Goal: Task Accomplishment & Management: Book appointment/travel/reservation

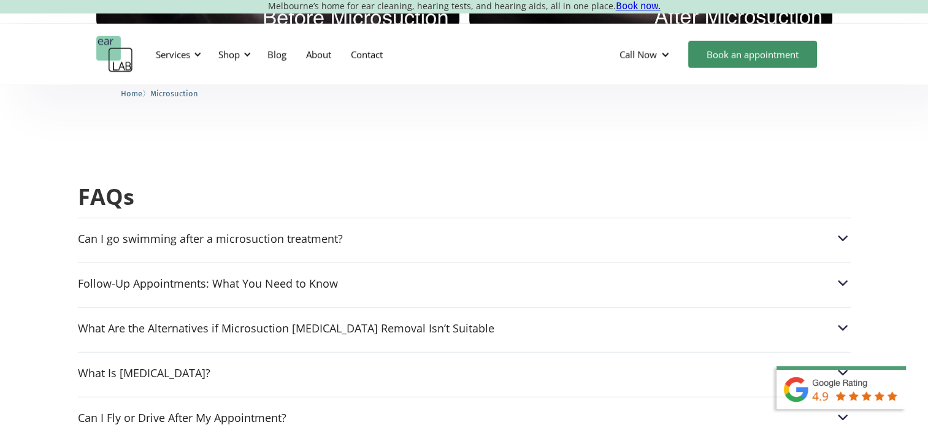
scroll to position [3020, 0]
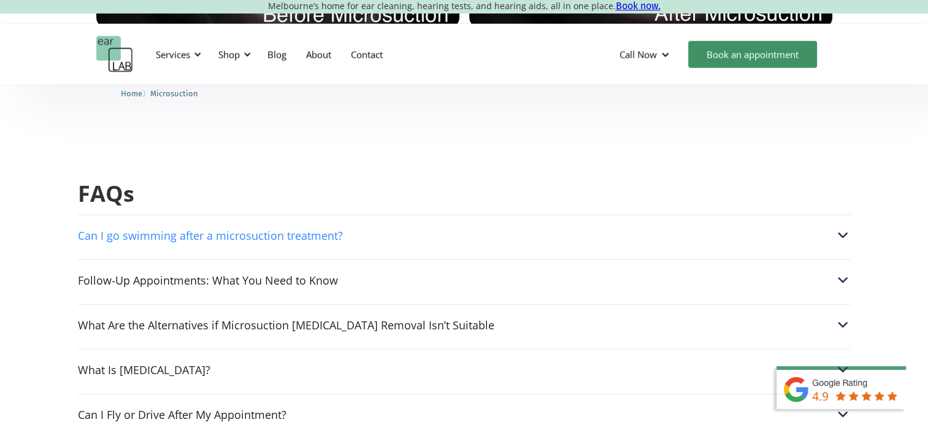
click at [844, 228] on img at bounding box center [843, 236] width 16 height 16
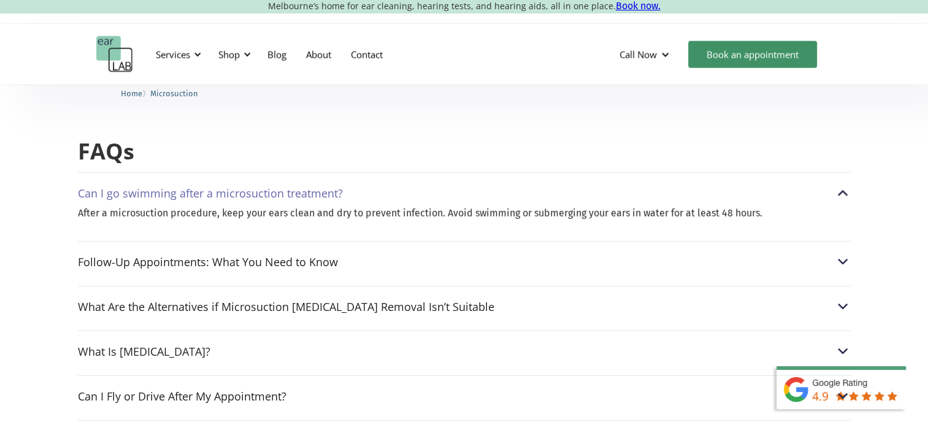
scroll to position [3064, 0]
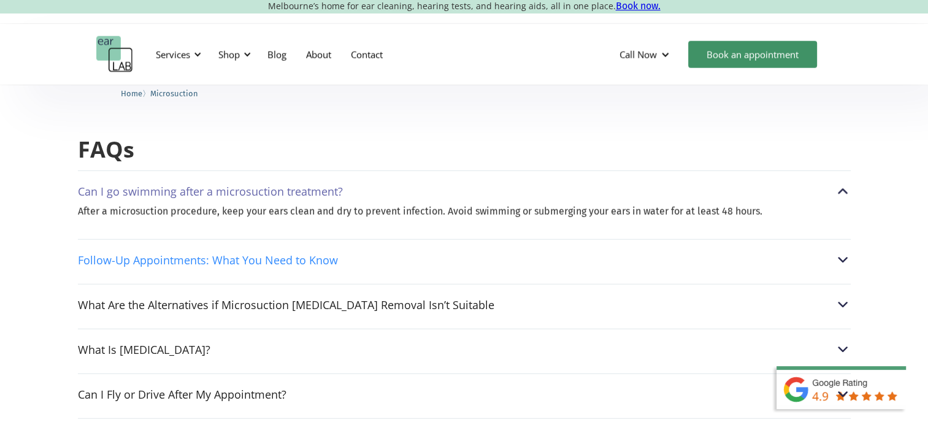
click at [839, 252] on img at bounding box center [843, 260] width 16 height 16
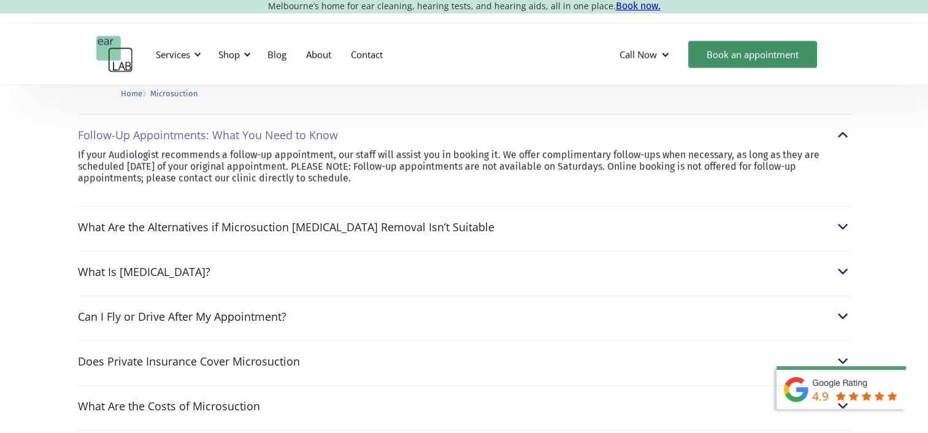
scroll to position [3166, 0]
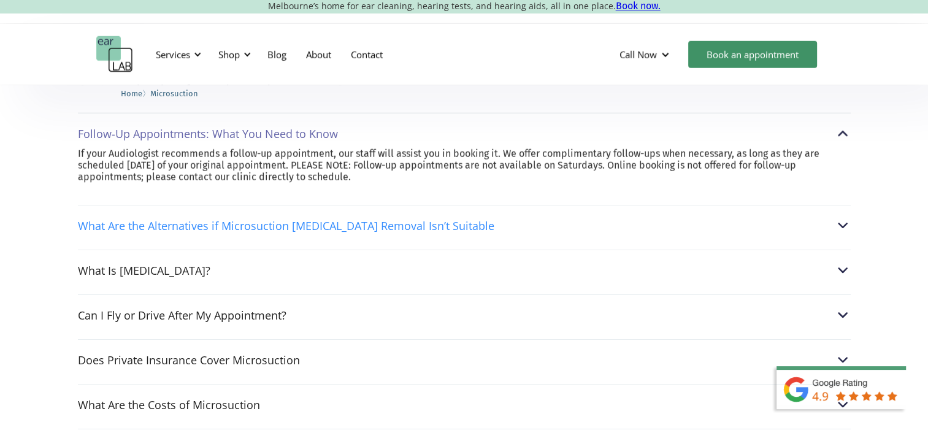
click at [843, 218] on img at bounding box center [843, 226] width 16 height 16
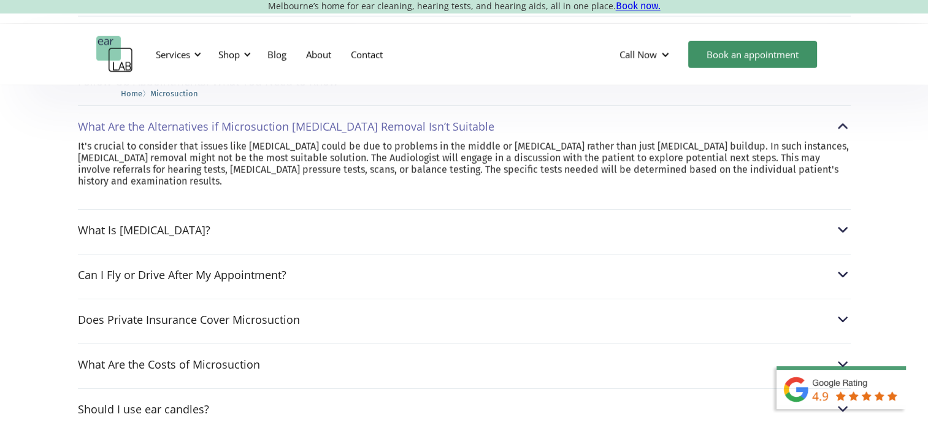
scroll to position [3219, 0]
click at [839, 221] on img at bounding box center [843, 229] width 16 height 16
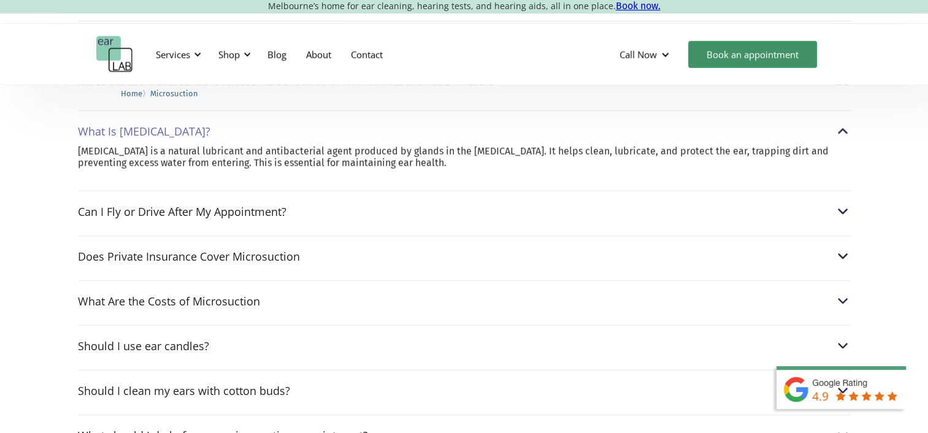
scroll to position [3260, 0]
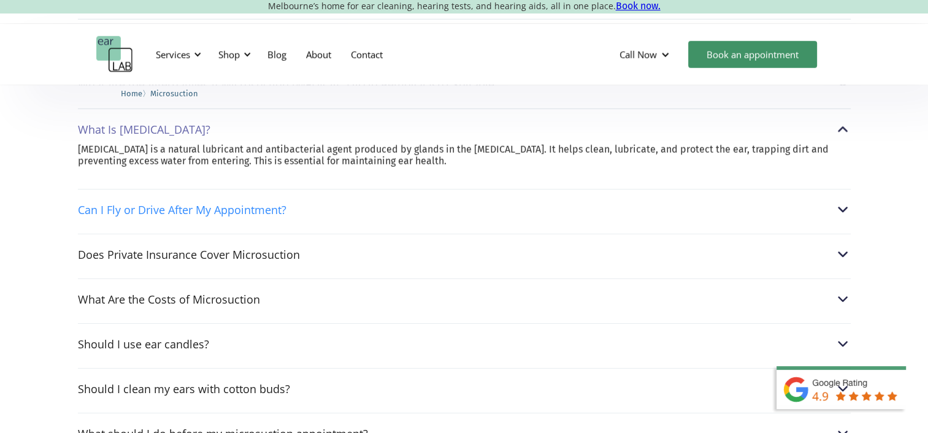
click at [839, 202] on img at bounding box center [843, 210] width 16 height 16
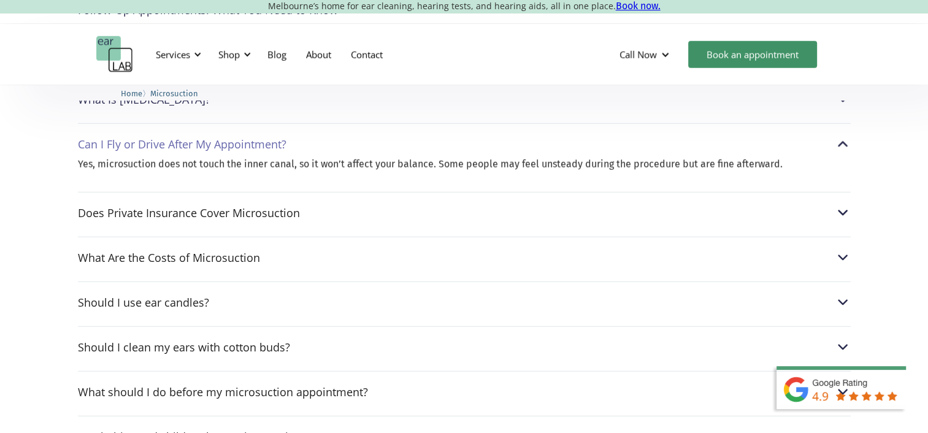
scroll to position [3292, 0]
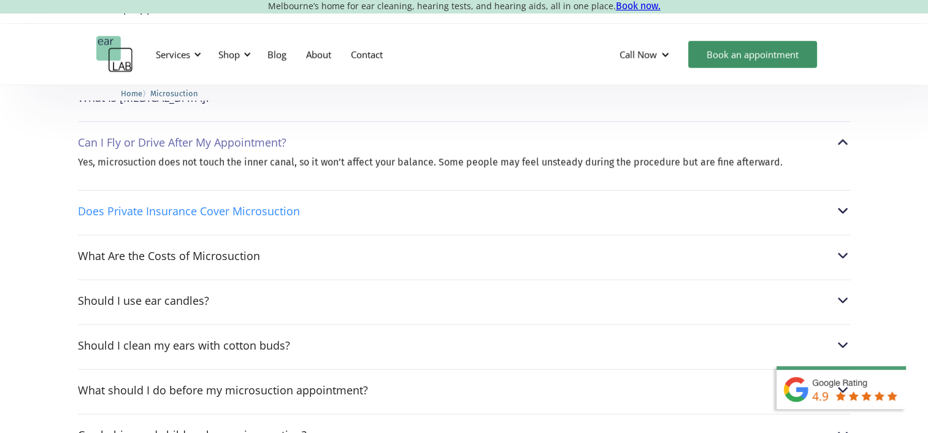
click at [844, 203] on img at bounding box center [843, 211] width 16 height 16
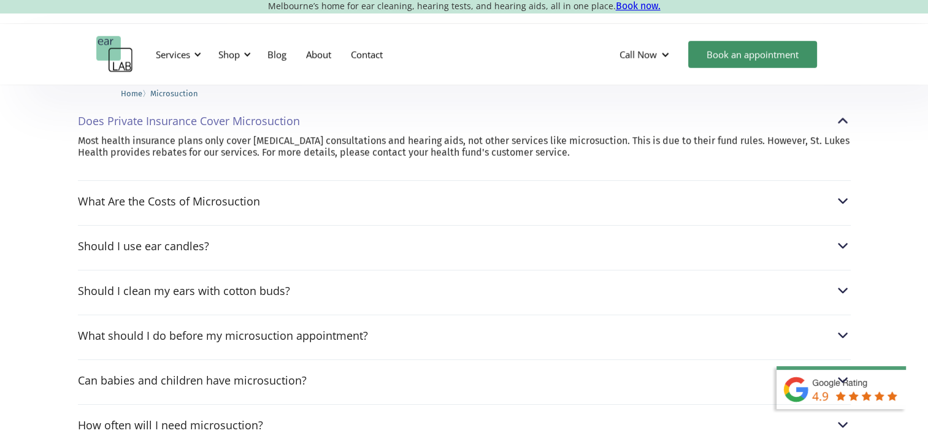
scroll to position [3358, 0]
click at [841, 194] on img at bounding box center [843, 202] width 16 height 16
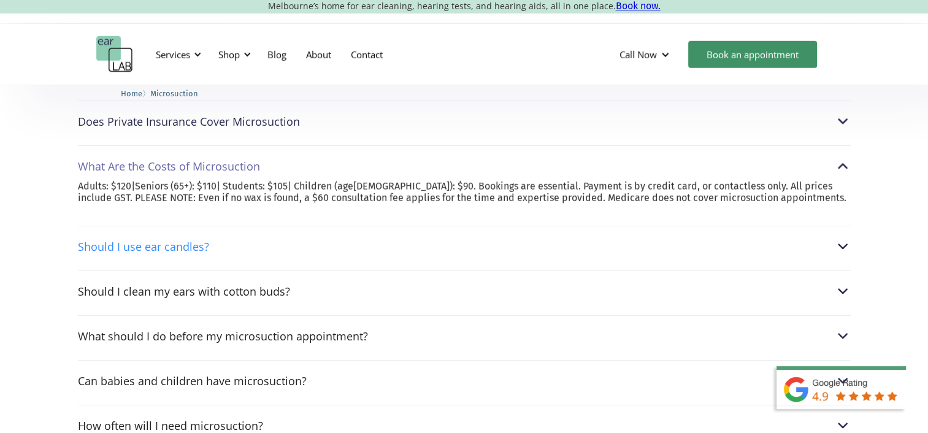
click at [842, 239] on img at bounding box center [843, 247] width 16 height 16
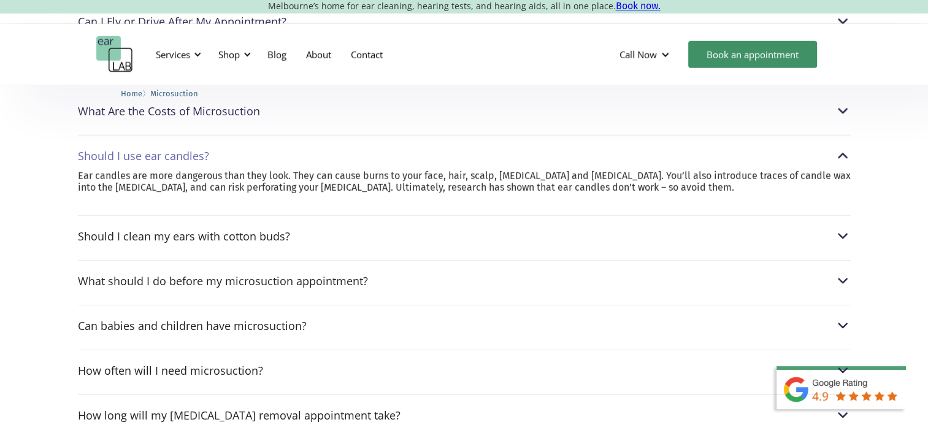
scroll to position [3417, 0]
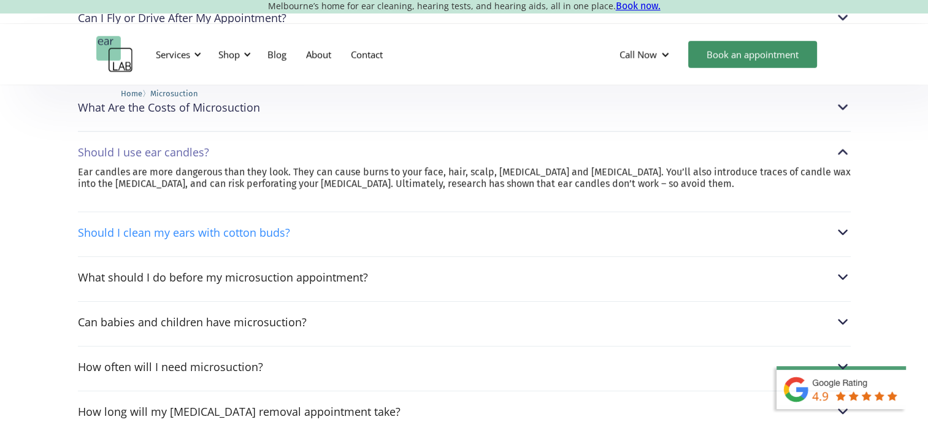
click at [841, 225] on img at bounding box center [843, 233] width 16 height 16
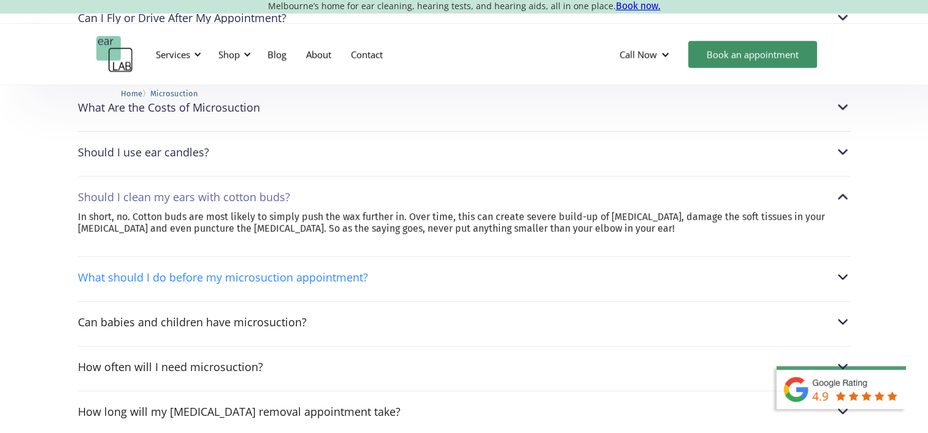
click at [845, 269] on img at bounding box center [843, 277] width 16 height 16
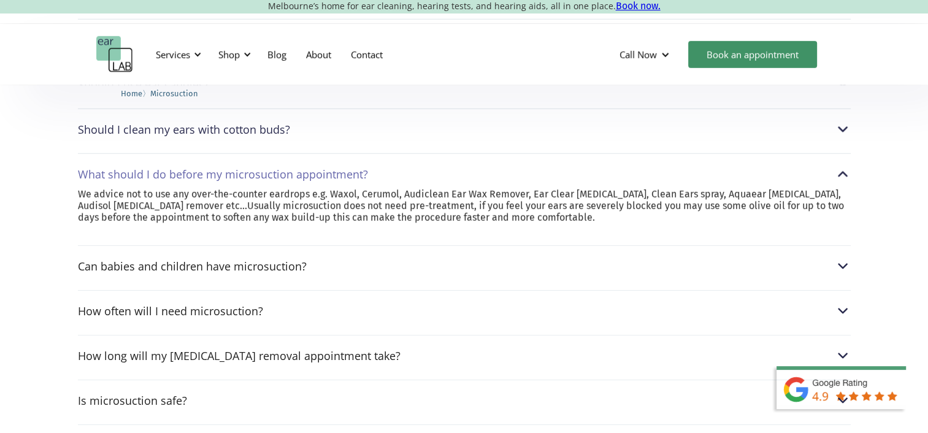
scroll to position [3484, 0]
click at [838, 258] on img at bounding box center [843, 266] width 16 height 16
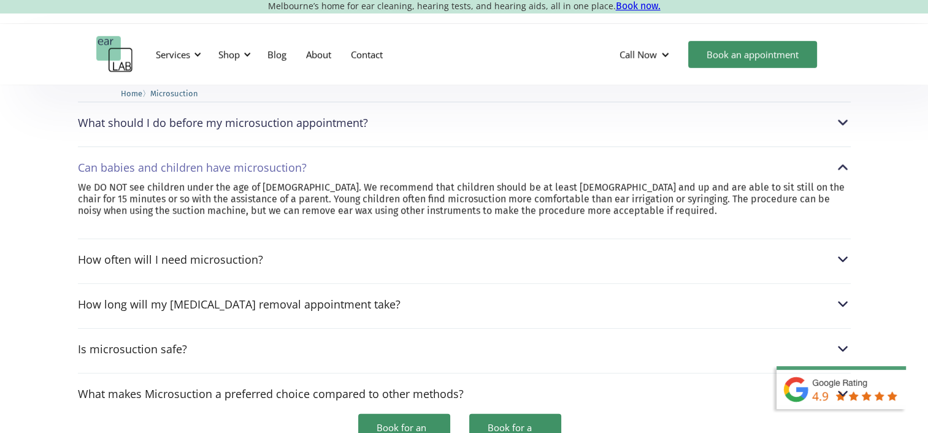
scroll to position [3537, 0]
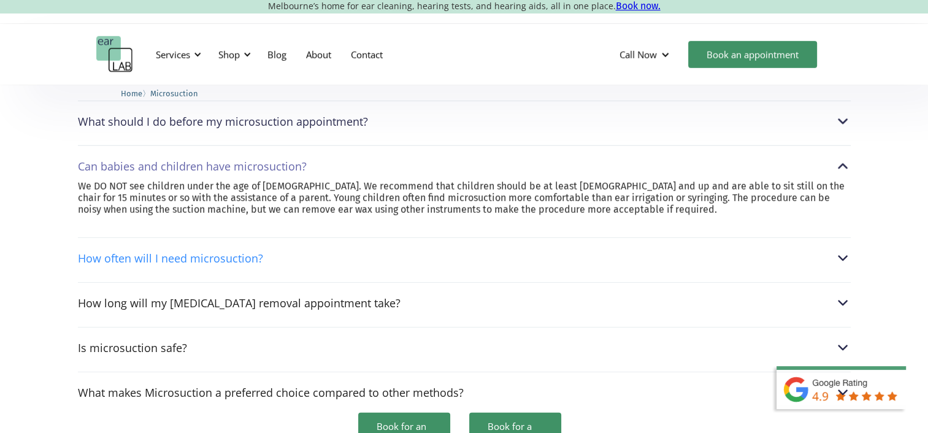
click at [845, 250] on img at bounding box center [843, 258] width 16 height 16
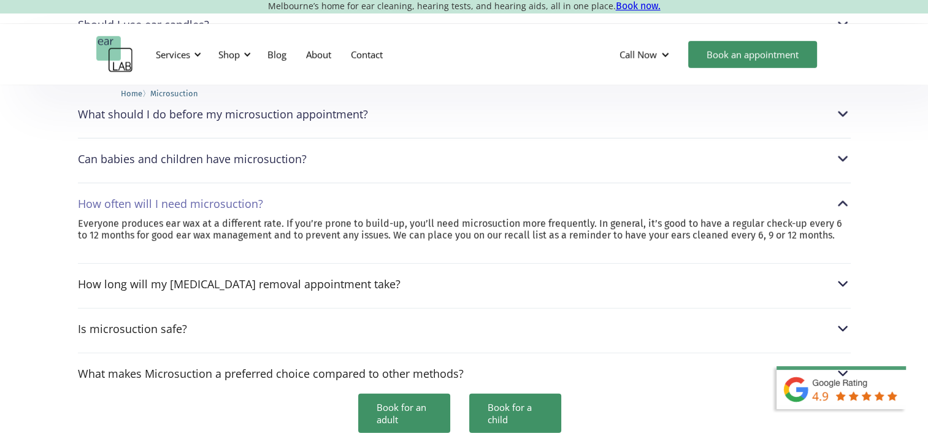
scroll to position [3545, 0]
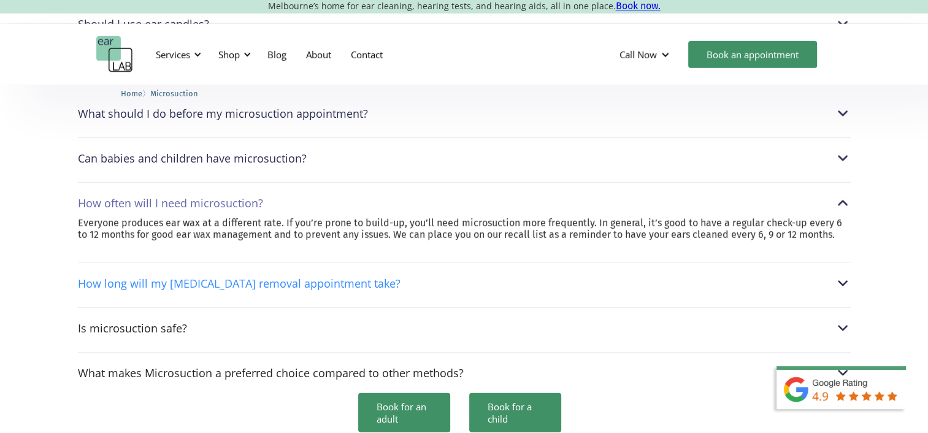
click at [842, 275] on img at bounding box center [843, 283] width 16 height 16
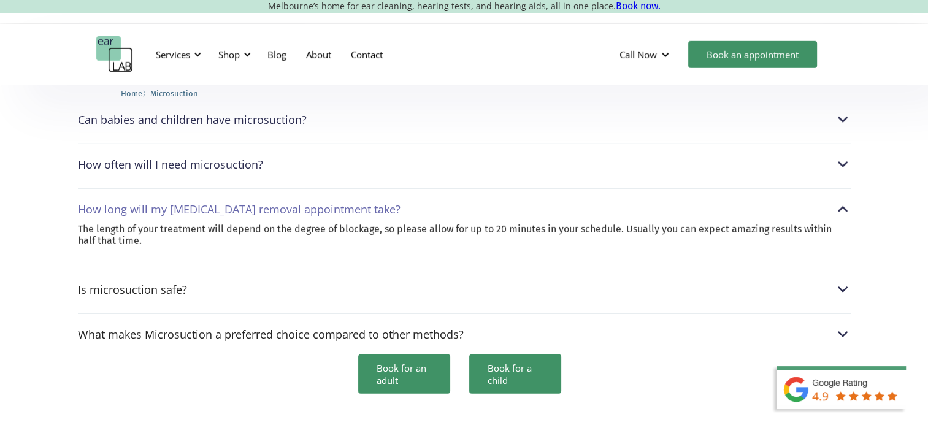
scroll to position [3584, 0]
click at [842, 281] on img at bounding box center [843, 289] width 16 height 16
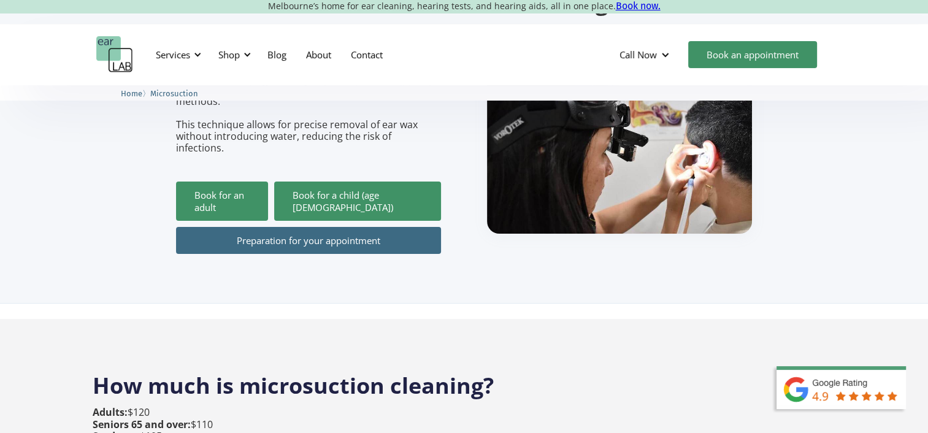
scroll to position [0, 0]
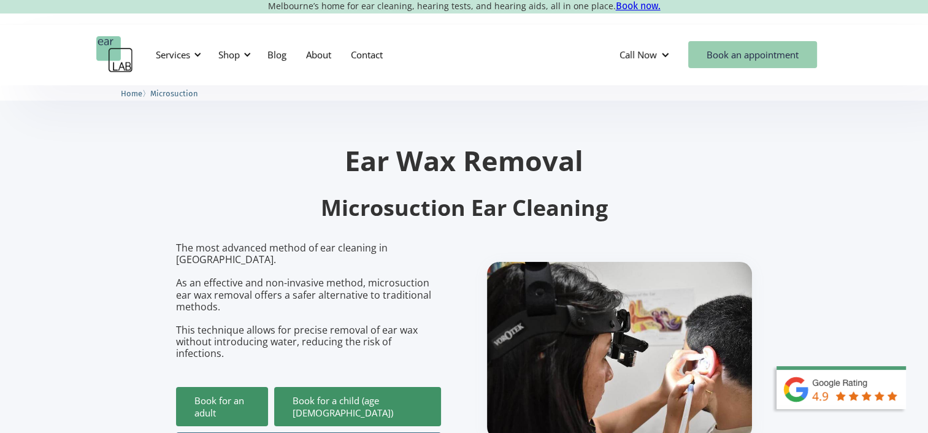
click at [772, 56] on link "Book an appointment" at bounding box center [752, 54] width 129 height 27
